Goal: Information Seeking & Learning: Learn about a topic

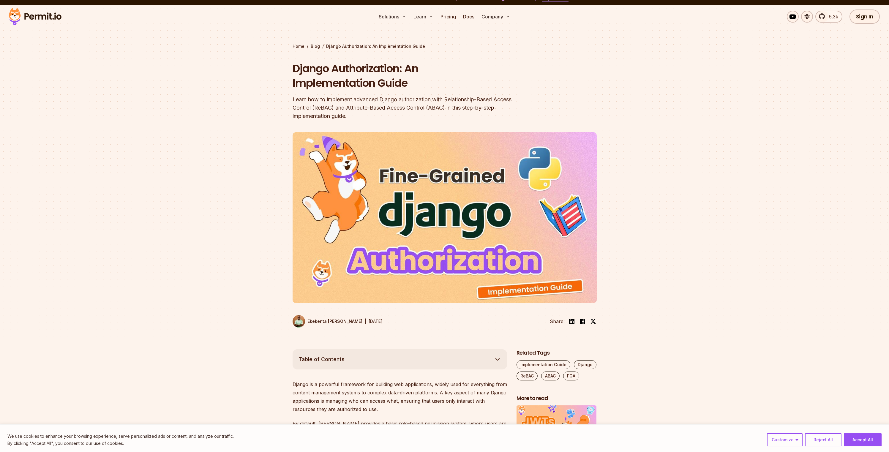
scroll to position [277, 0]
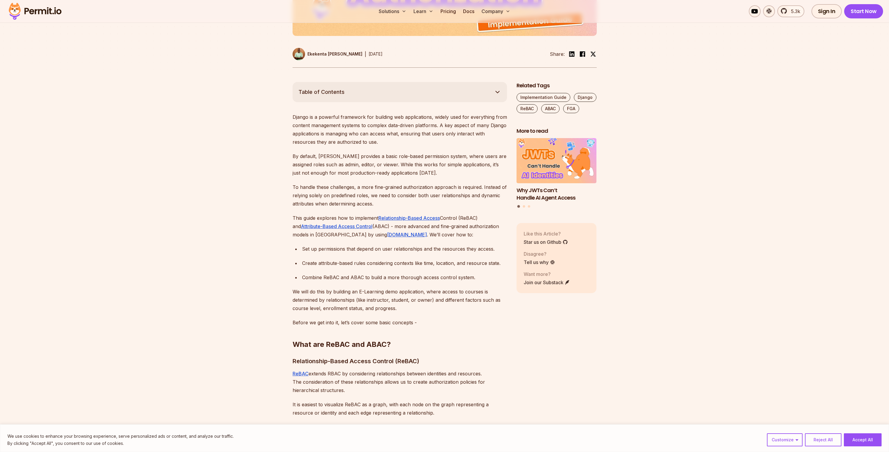
click at [469, 217] on p "This guide explores how to implement Relationship-Based Access Control (ReBAC) …" at bounding box center [400, 226] width 214 height 25
click at [451, 232] on p "This guide explores how to implement Relationship-Based Access Control (ReBAC) …" at bounding box center [400, 226] width 214 height 25
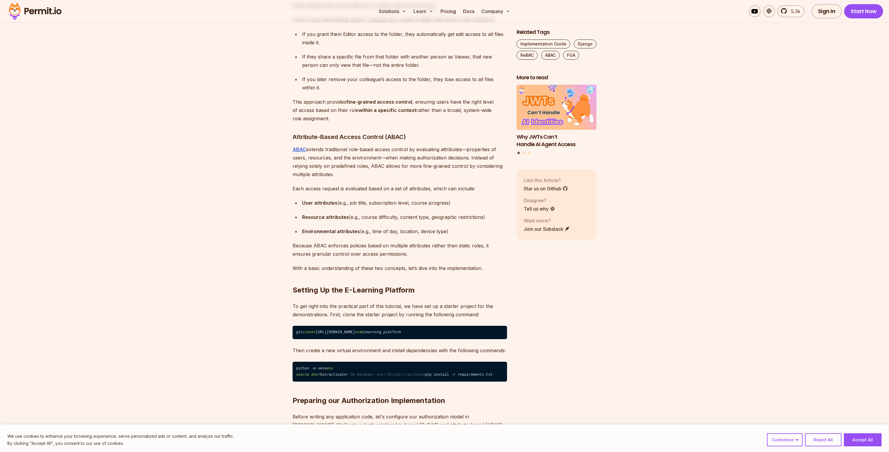
scroll to position [1113, 0]
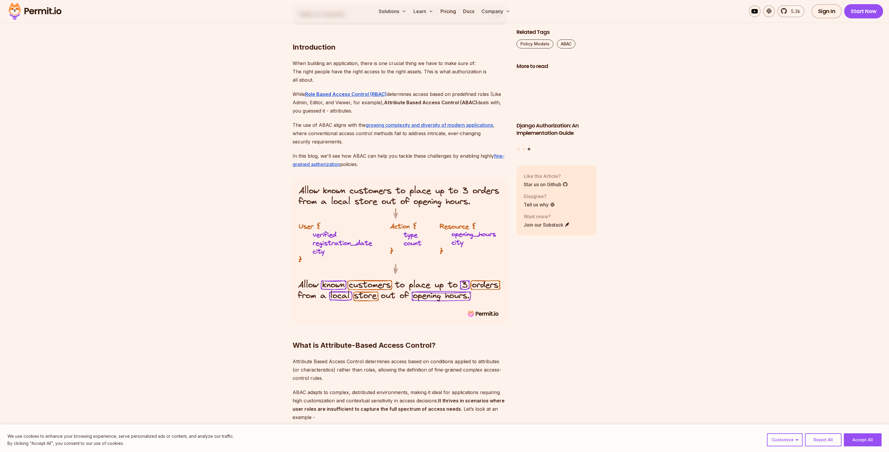
scroll to position [355, 0]
click at [402, 108] on p "While Role Based Access Control (RBAC) determines access based on predefined ro…" at bounding box center [400, 102] width 214 height 25
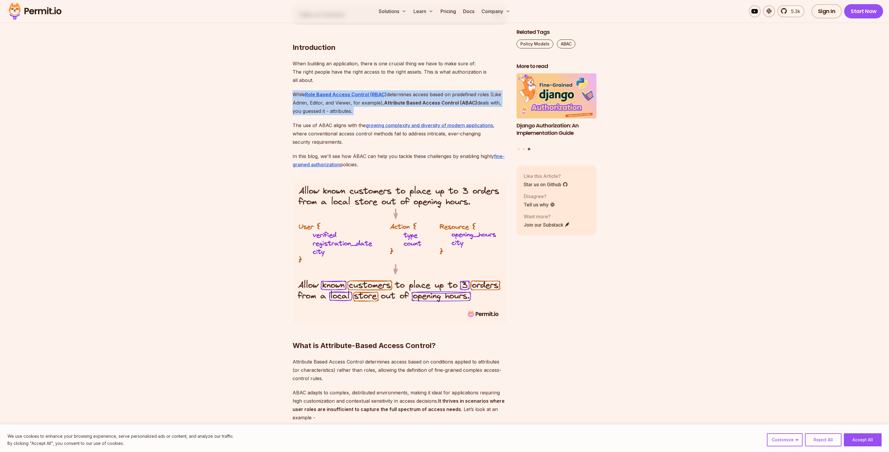
click at [402, 108] on p "While Role Based Access Control (RBAC) determines access based on predefined ro…" at bounding box center [400, 102] width 214 height 25
click at [402, 109] on p "While Role Based Access Control (RBAC) determines access based on predefined ro…" at bounding box center [400, 102] width 214 height 25
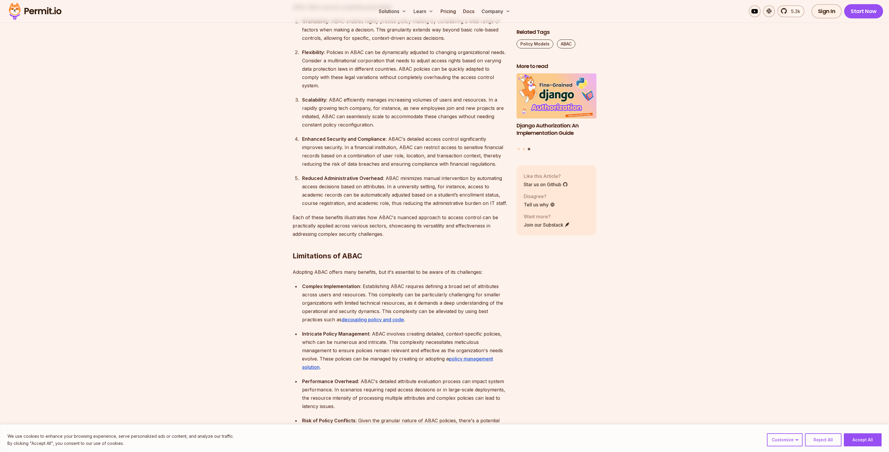
scroll to position [1237, 0]
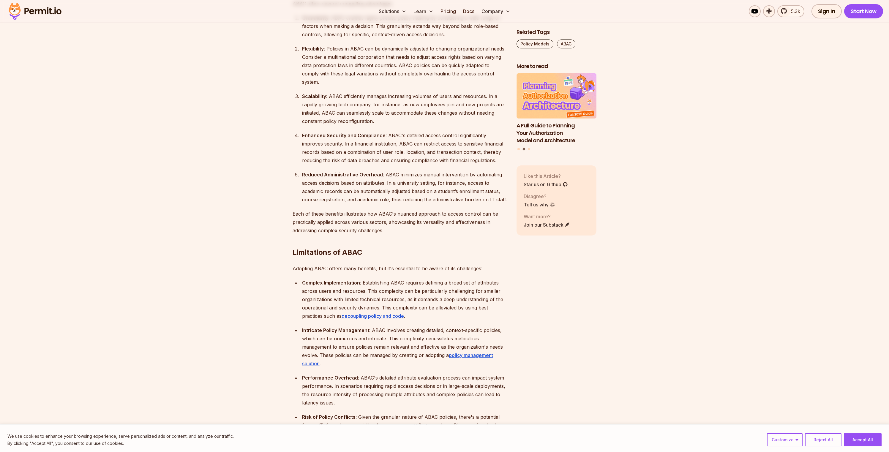
click at [338, 157] on ol "Granularity : ABAC enables highly precise policy-making by considering a wide r…" at bounding box center [400, 109] width 214 height 190
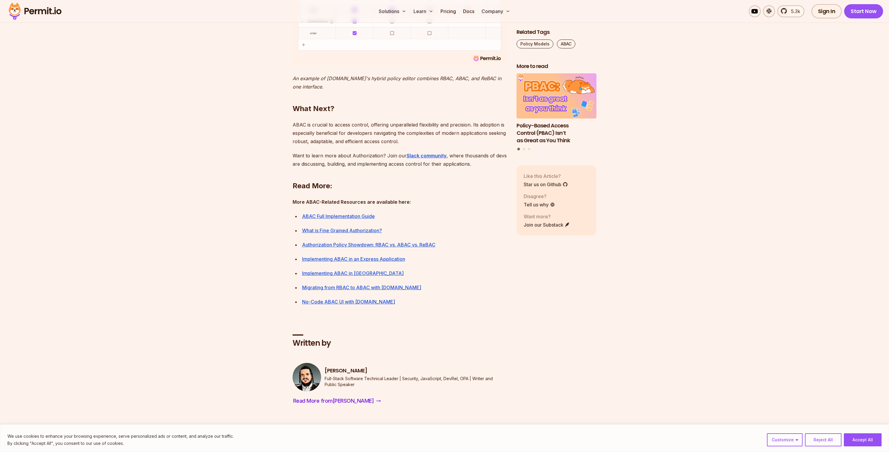
scroll to position [2490, 0]
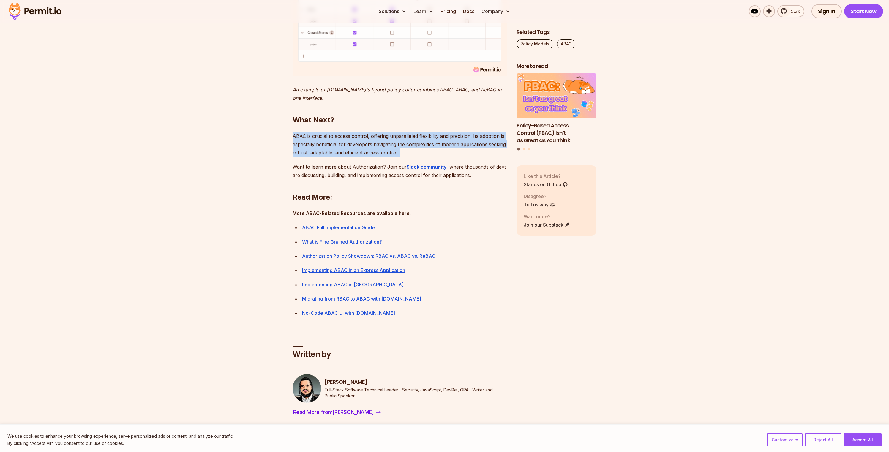
drag, startPoint x: 462, startPoint y: 200, endPoint x: 461, endPoint y: 195, distance: 4.2
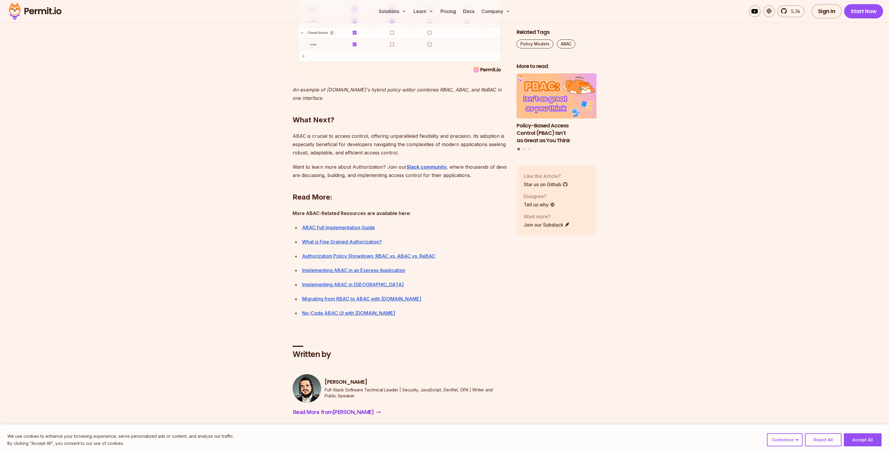
click at [460, 125] on h2 "What Next?" at bounding box center [400, 107] width 214 height 33
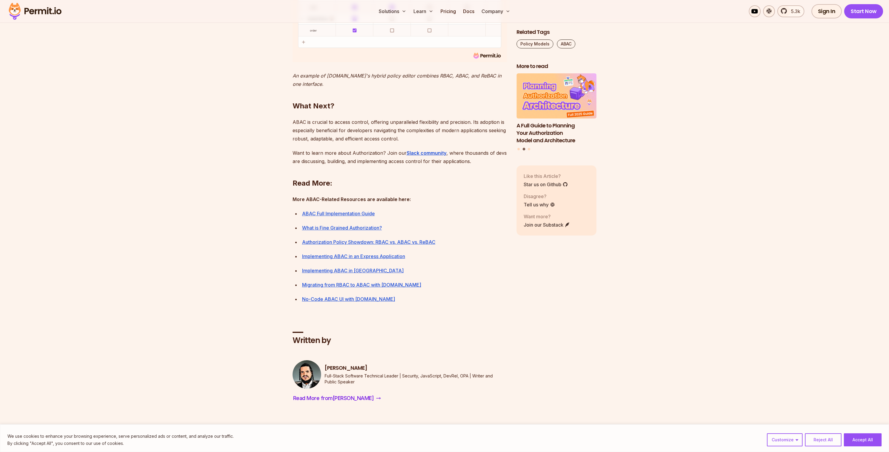
scroll to position [2506, 0]
